Goal: Information Seeking & Learning: Learn about a topic

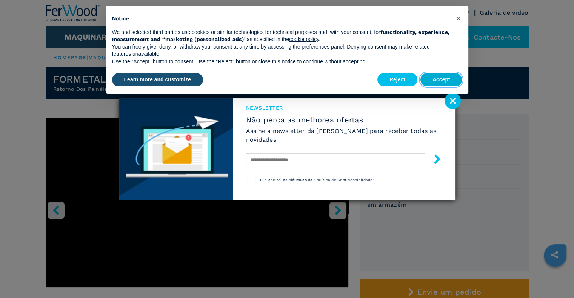
click at [444, 81] on button "Accept" at bounding box center [441, 80] width 42 height 14
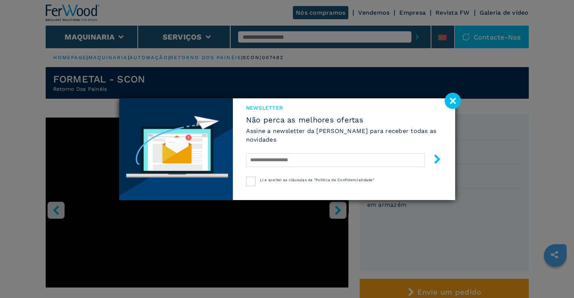
click at [451, 98] on image at bounding box center [452, 101] width 16 height 16
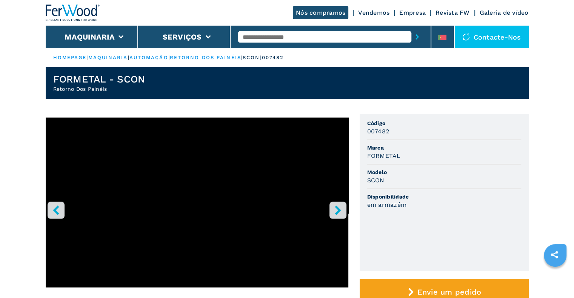
click at [261, 32] on div at bounding box center [330, 36] width 185 height 17
click at [261, 37] on input "text" at bounding box center [324, 36] width 173 height 11
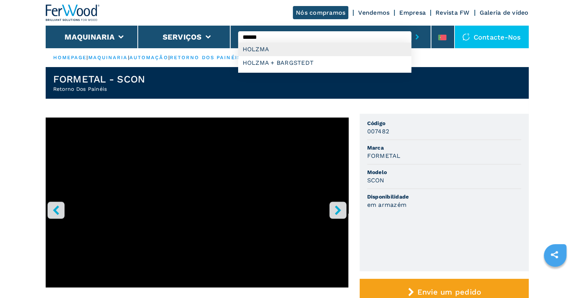
drag, startPoint x: 247, startPoint y: 48, endPoint x: 306, endPoint y: 61, distance: 59.9
click at [247, 48] on div "HOLZMA" at bounding box center [324, 50] width 173 height 14
type input "******"
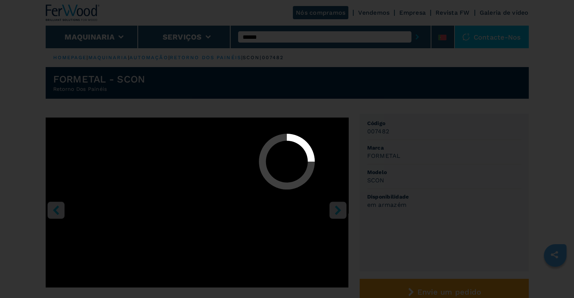
select select "******"
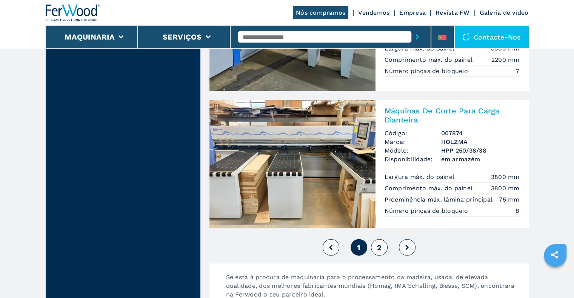
scroll to position [1660, 0]
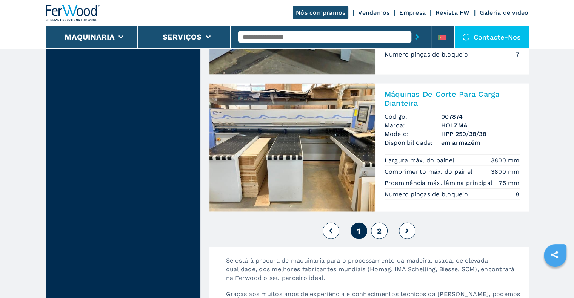
click at [379, 230] on span "2" at bounding box center [379, 231] width 5 height 9
select select
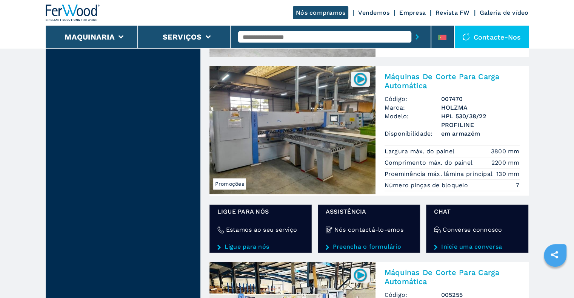
scroll to position [1207, 0]
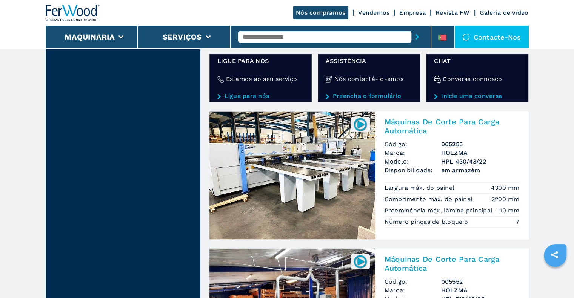
click at [306, 194] on img at bounding box center [292, 175] width 166 height 128
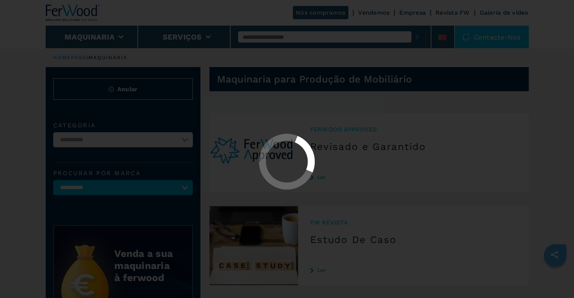
select select "******"
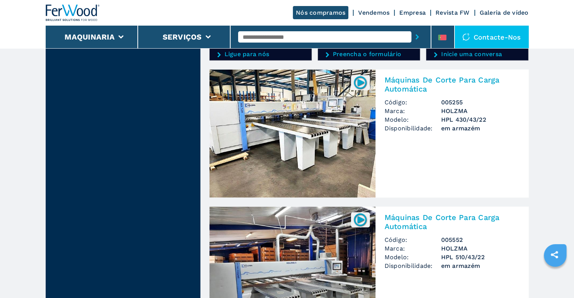
scroll to position [1434, 0]
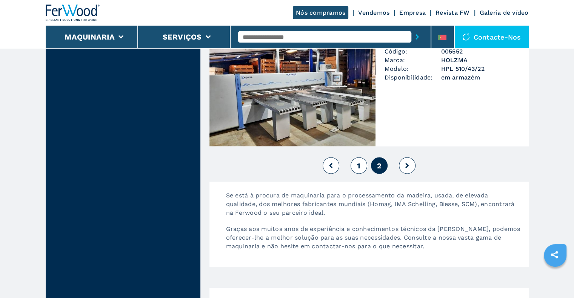
click at [356, 168] on button "1" at bounding box center [358, 165] width 17 height 17
select select
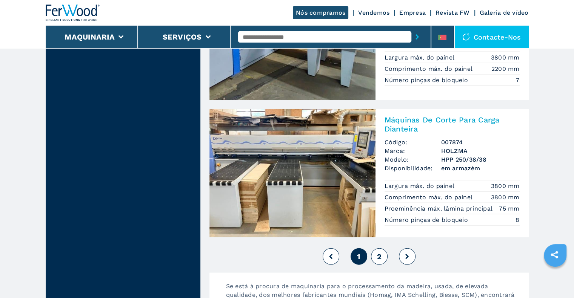
scroll to position [1660, 0]
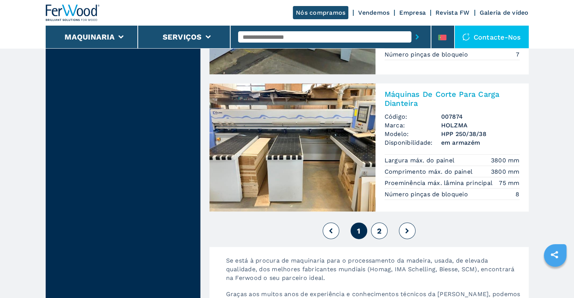
click at [332, 146] on img at bounding box center [292, 148] width 166 height 128
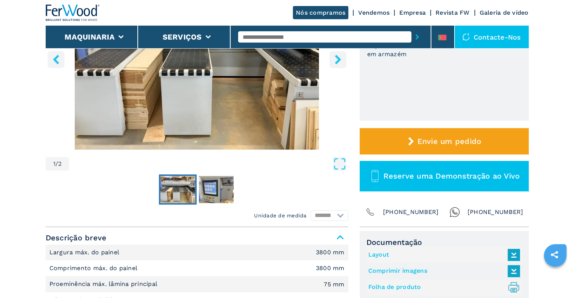
scroll to position [264, 0]
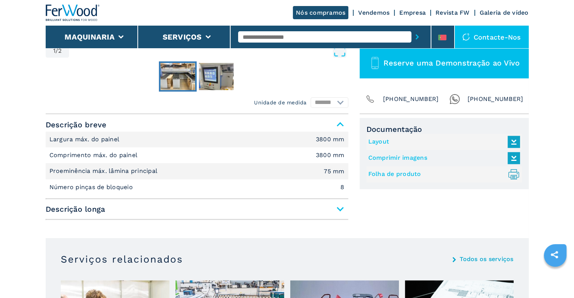
click at [391, 175] on link "Folha de produto .prefix__st0{stroke-linecap:round;stroke-linejoin:round}.prefi…" at bounding box center [442, 174] width 148 height 12
click at [382, 144] on link "Layout" at bounding box center [442, 142] width 148 height 12
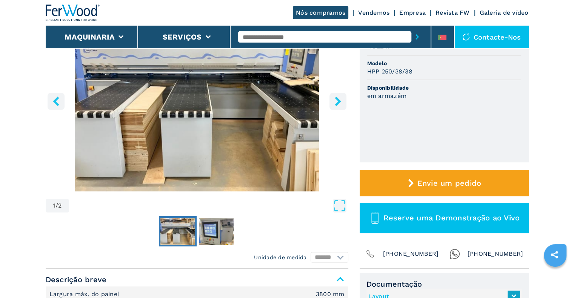
scroll to position [0, 0]
